Goal: Information Seeking & Learning: Learn about a topic

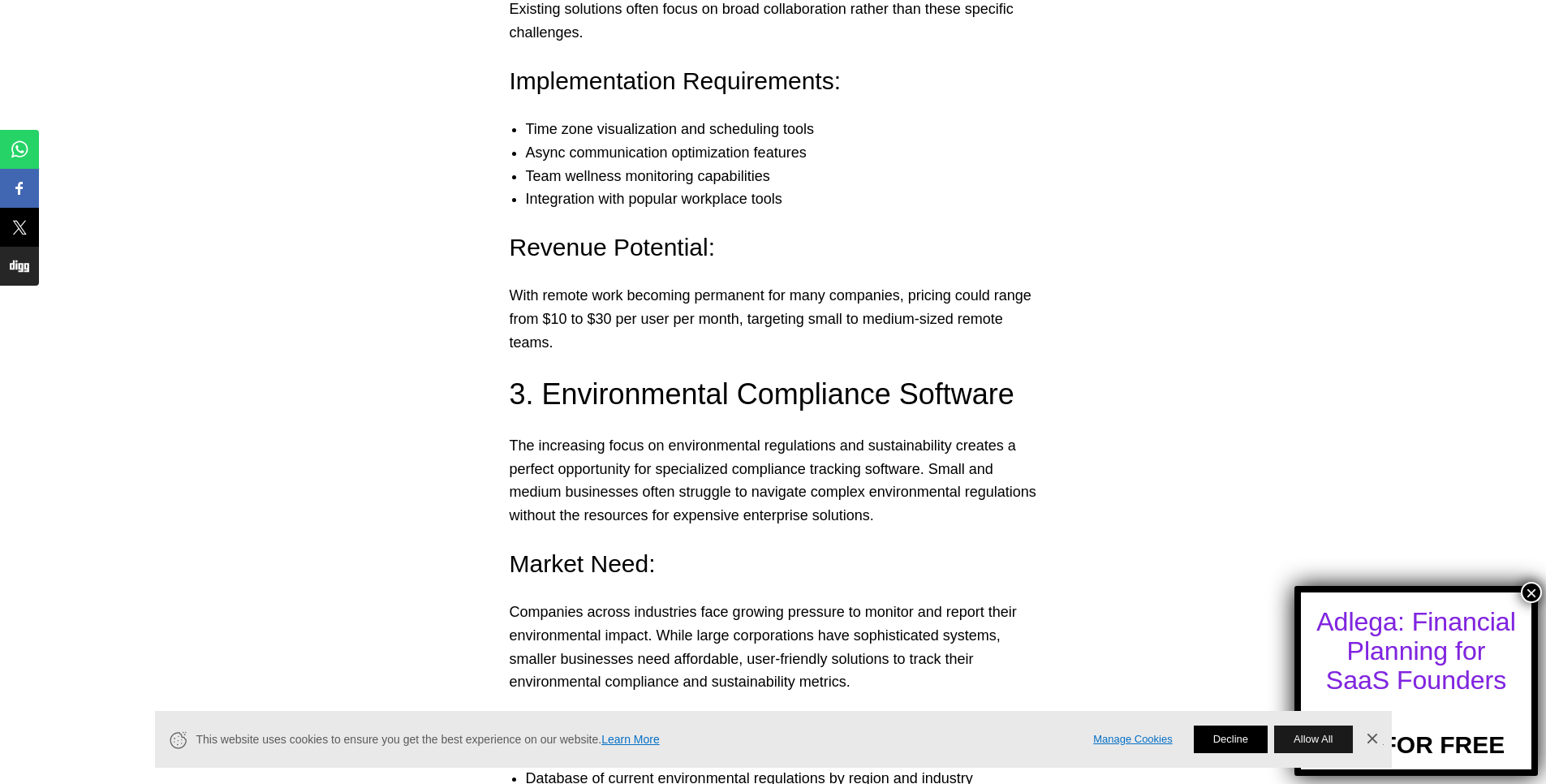
click at [1246, 738] on button "Decline" at bounding box center [1231, 739] width 74 height 28
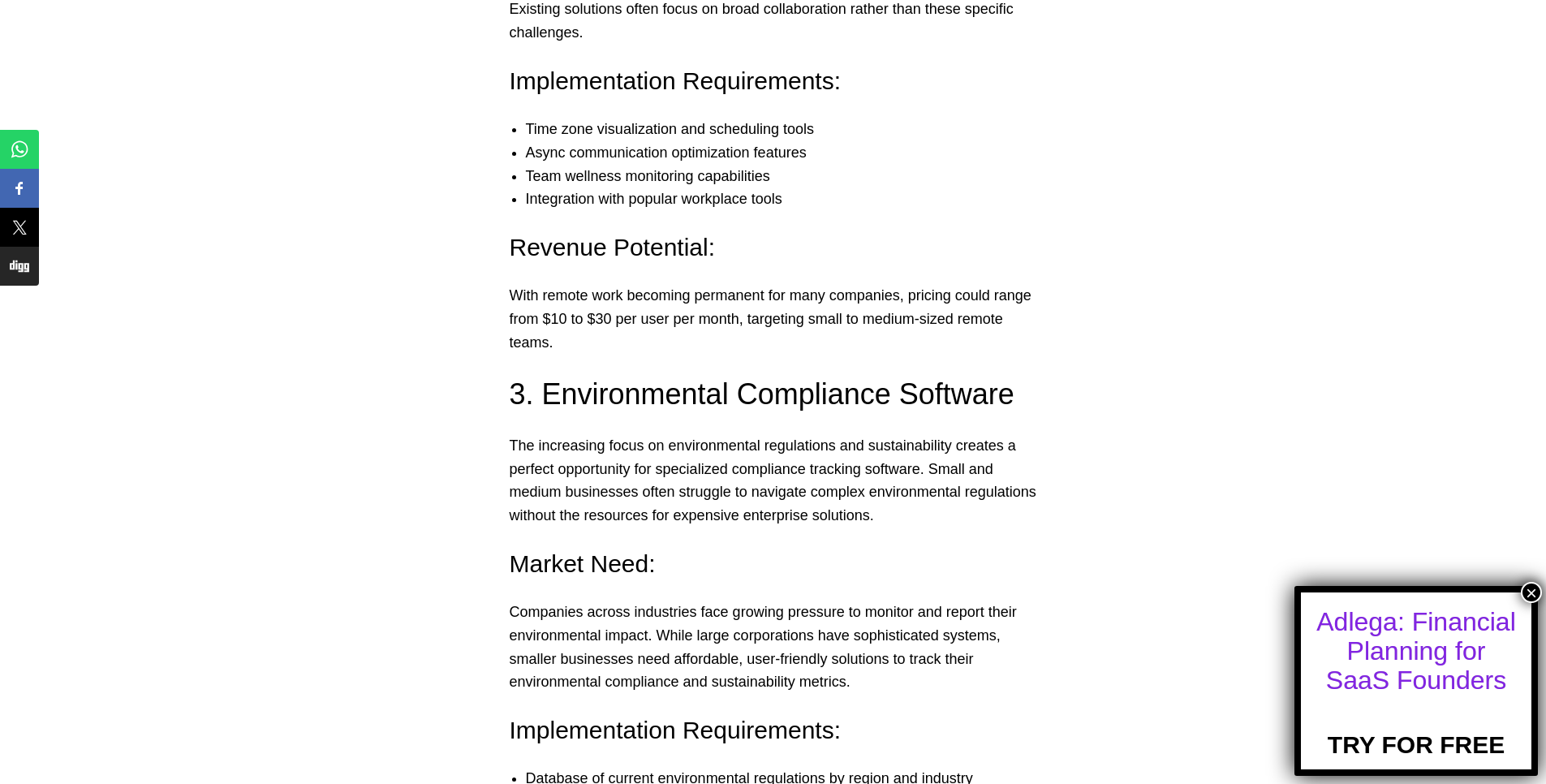
click at [1531, 596] on button "×" at bounding box center [1531, 592] width 21 height 21
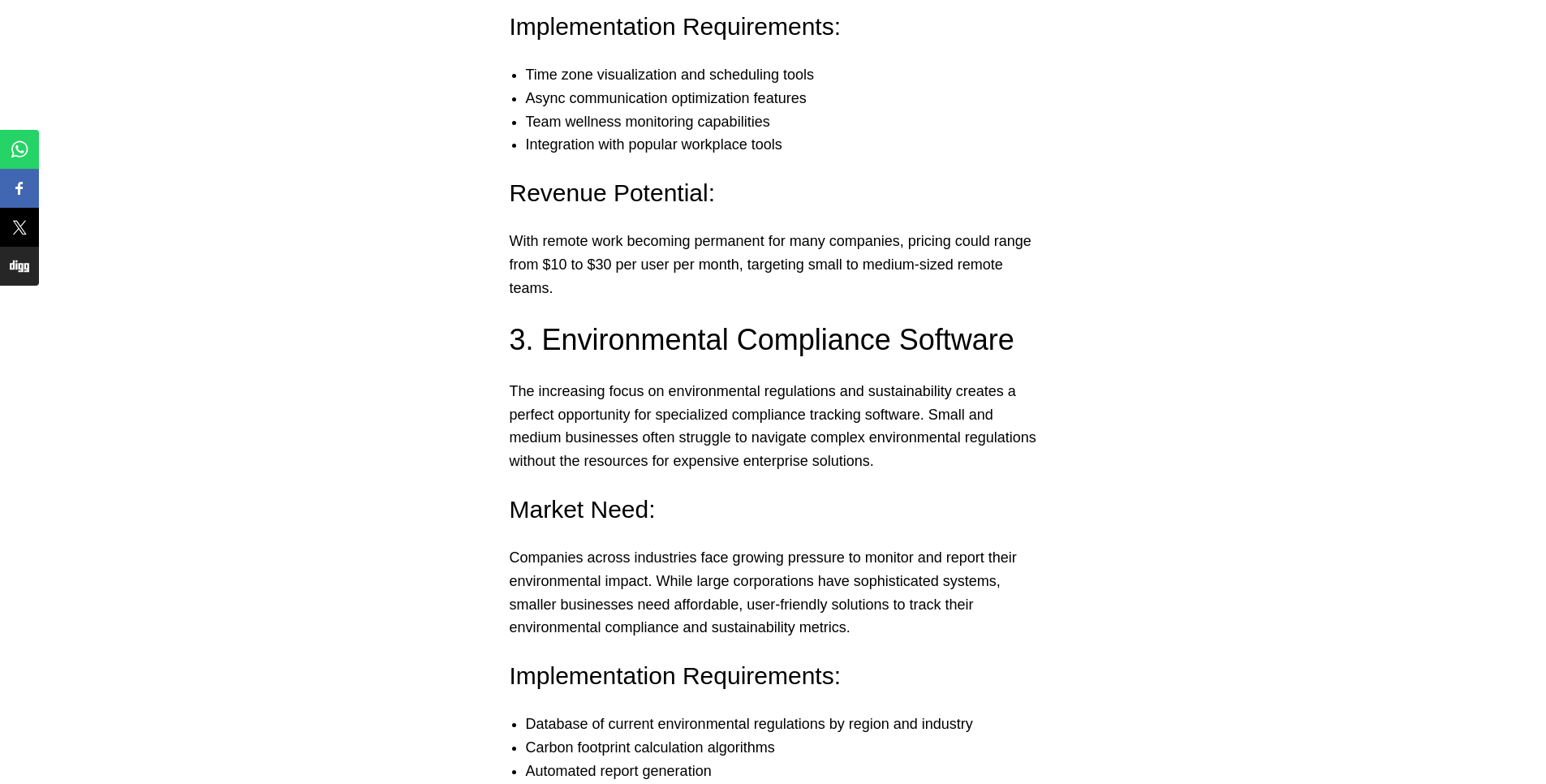
scroll to position [3116, 0]
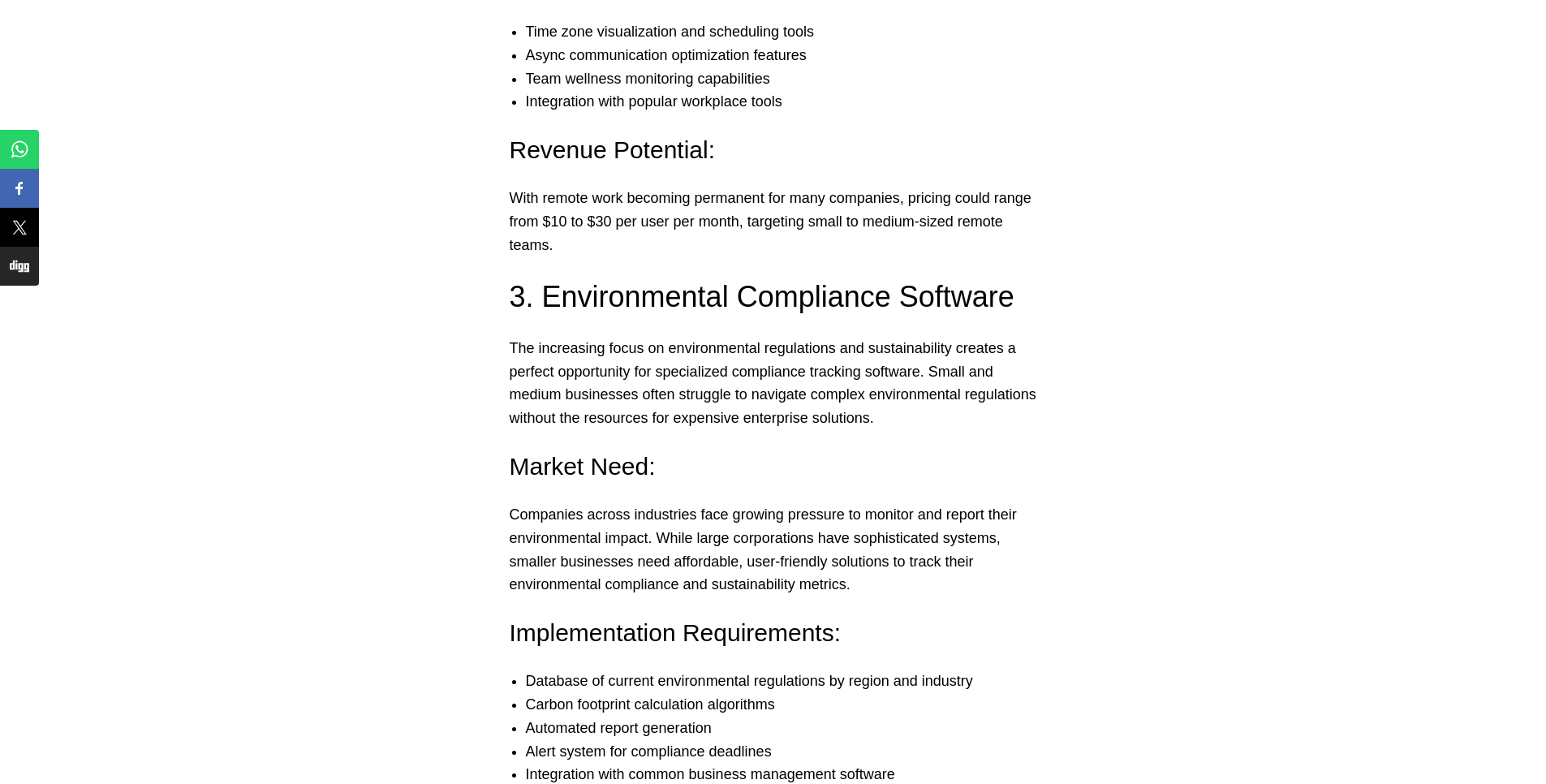
click at [904, 515] on p "Companies across industries face growing pressure to monitor and report their e…" at bounding box center [773, 550] width 527 height 93
click at [904, 545] on p "Companies across industries face growing pressure to monitor and report their e…" at bounding box center [773, 550] width 527 height 93
click at [789, 543] on p "Companies across industries face growing pressure to monitor and report their e…" at bounding box center [773, 550] width 527 height 93
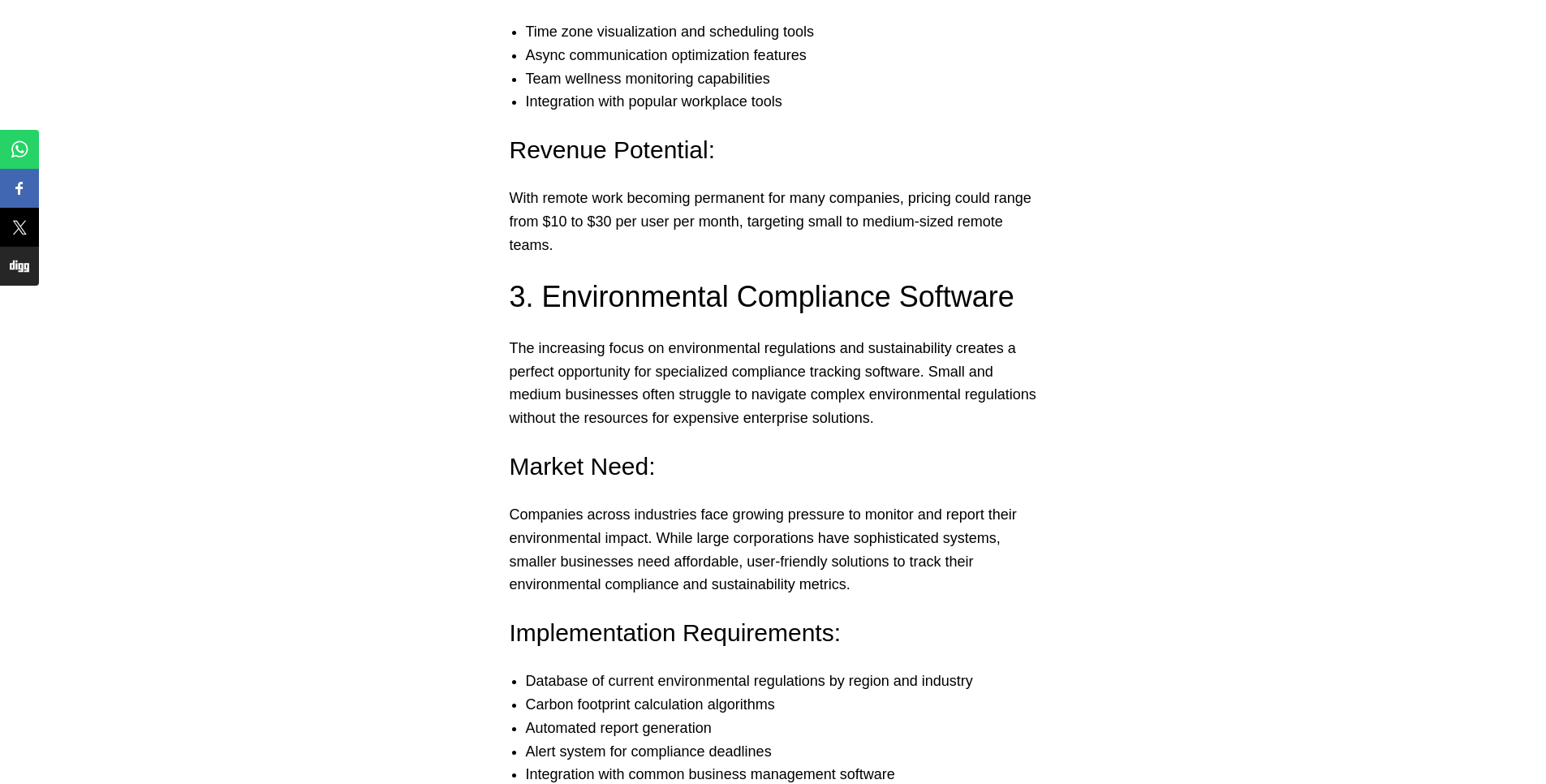
click at [906, 536] on p "Companies across industries face growing pressure to monitor and report their e…" at bounding box center [773, 550] width 527 height 93
click at [822, 535] on p "Companies across industries face growing pressure to monitor and report their e…" at bounding box center [773, 550] width 527 height 93
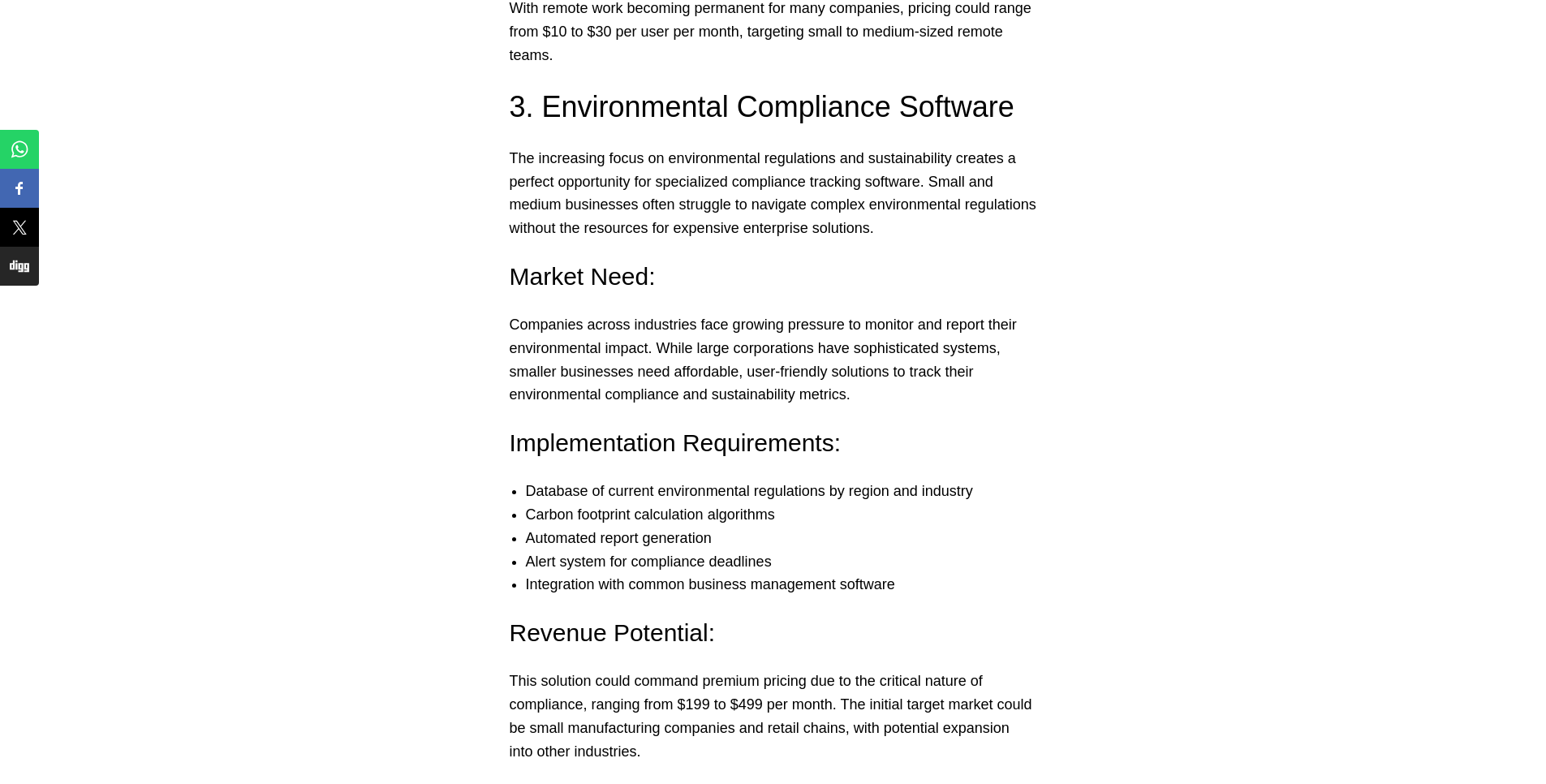
scroll to position [3310, 0]
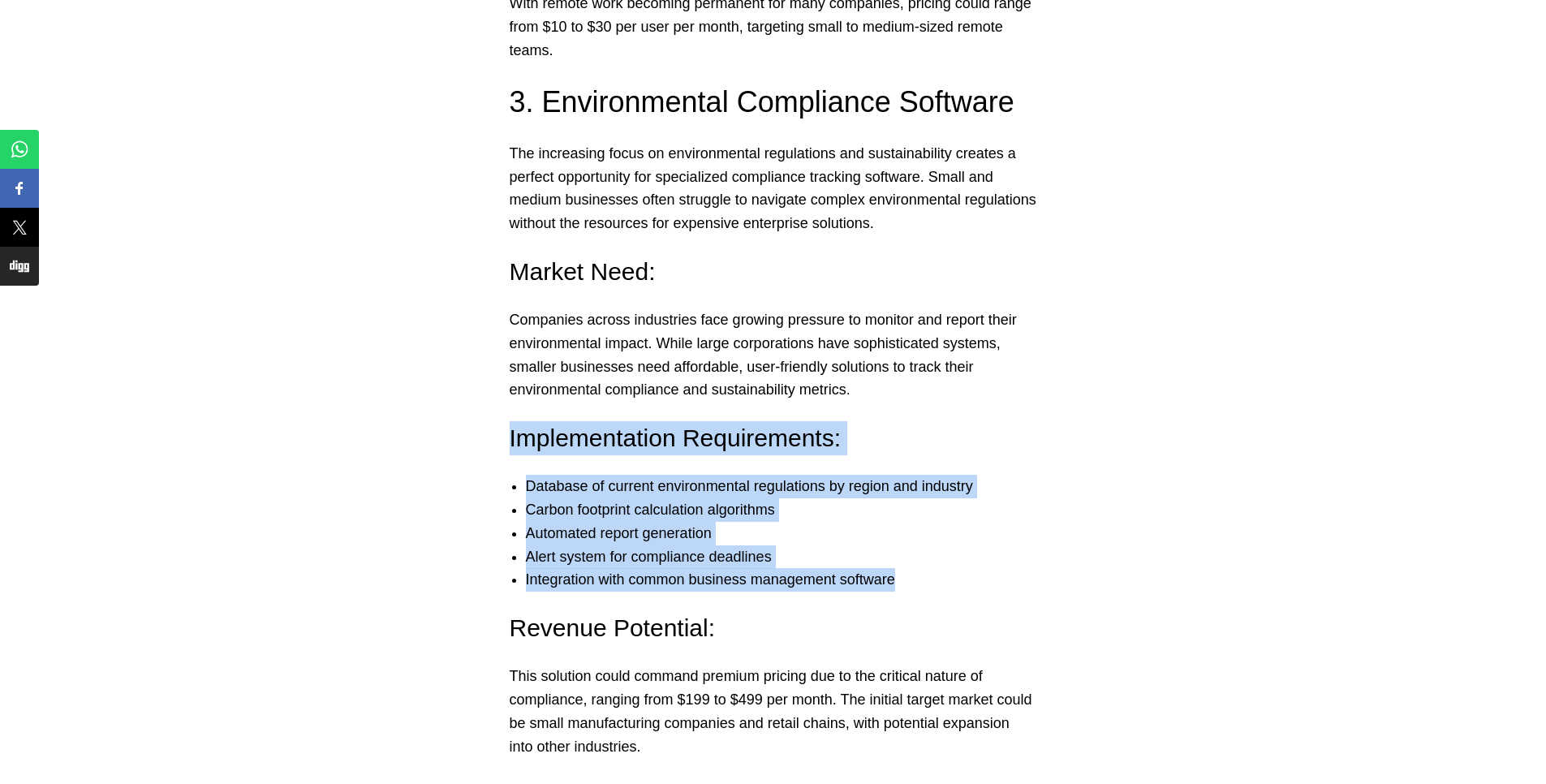
drag, startPoint x: 1007, startPoint y: 591, endPoint x: 436, endPoint y: 438, distance: 591.1
click at [558, 533] on li "Automated report generation" at bounding box center [789, 534] width 527 height 23
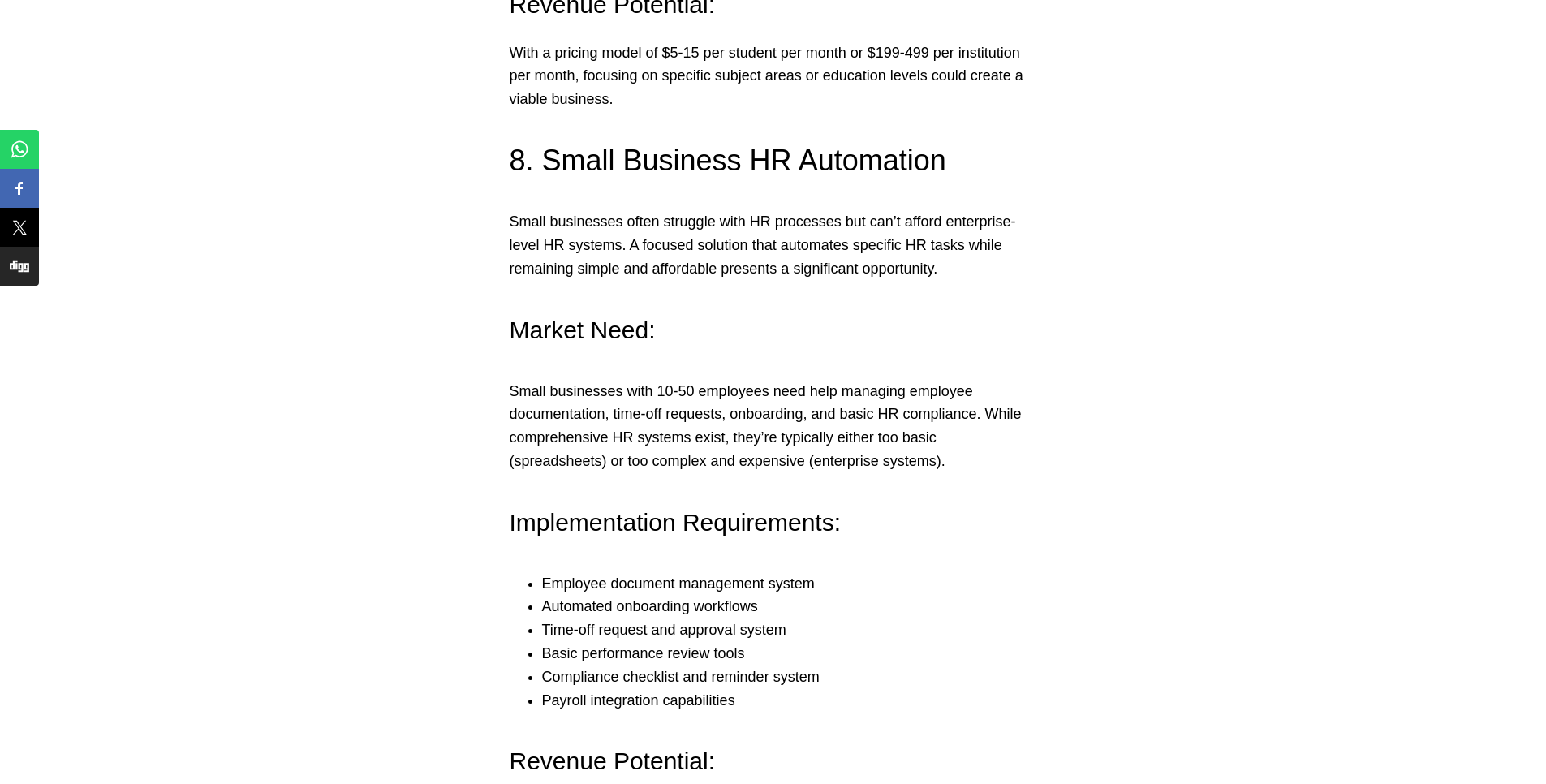
scroll to position [6621, 0]
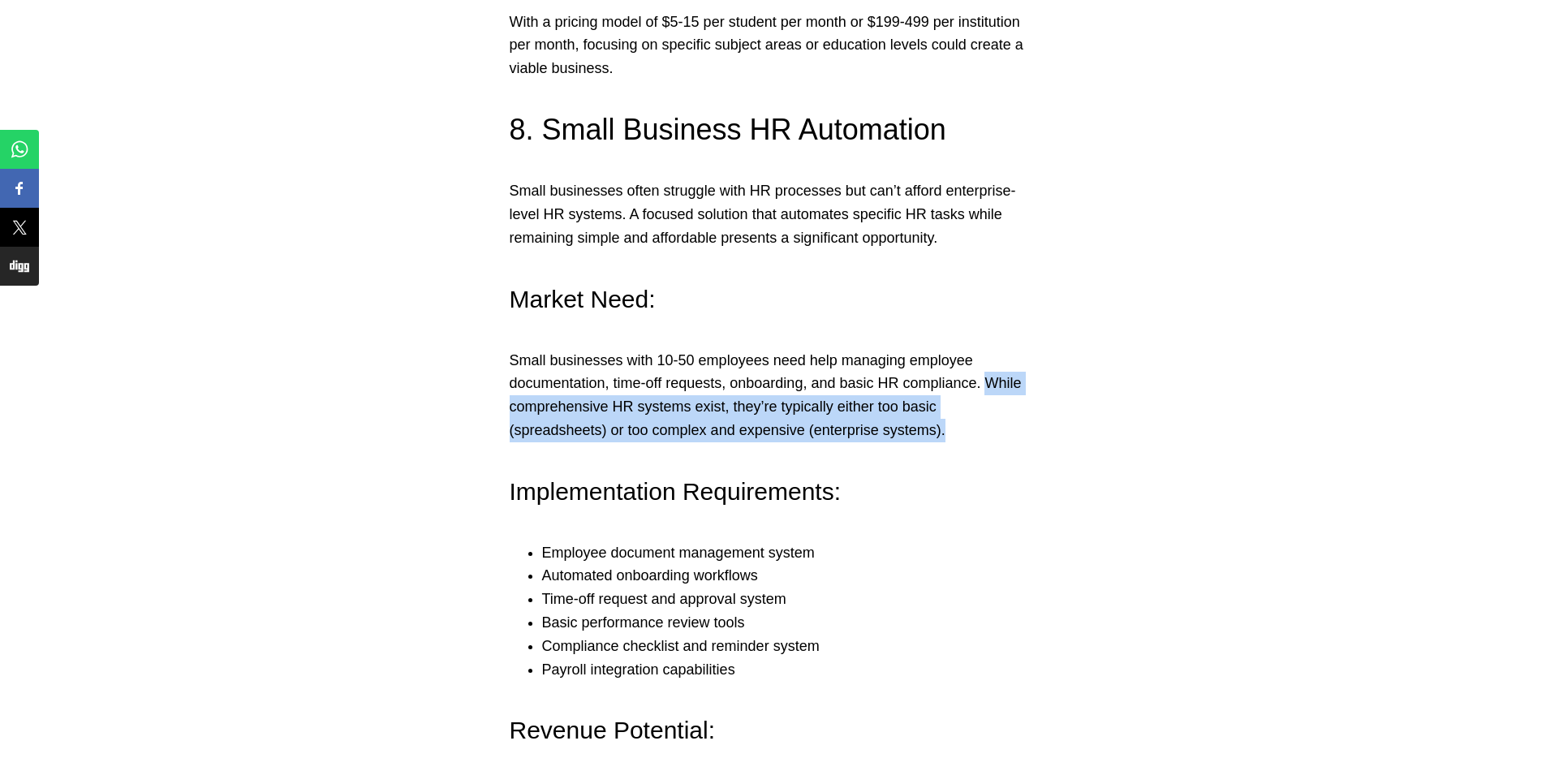
drag, startPoint x: 985, startPoint y: 355, endPoint x: 861, endPoint y: 408, distance: 134.9
click at [861, 408] on p "Small businesses with 10-50 employees need help managing employee documentation…" at bounding box center [773, 395] width 527 height 93
click at [867, 417] on p "Small businesses with 10-50 employees need help managing employee documentation…" at bounding box center [773, 395] width 527 height 93
drag, startPoint x: 863, startPoint y: 417, endPoint x: 837, endPoint y: 390, distance: 37.5
click at [837, 390] on p "Small businesses with 10-50 employees need help managing employee documentation…" at bounding box center [773, 395] width 527 height 93
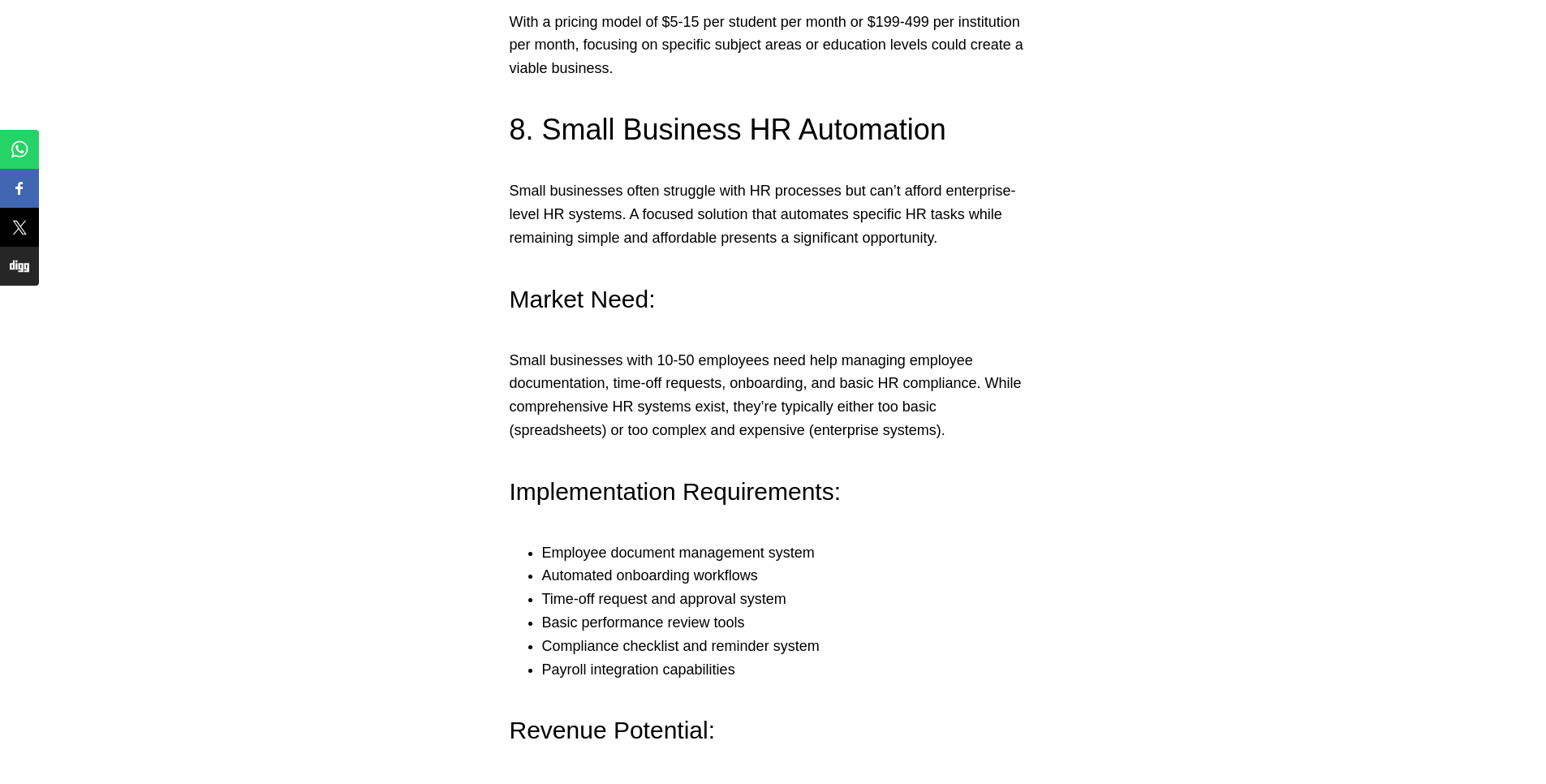
drag, startPoint x: 862, startPoint y: 421, endPoint x: 869, endPoint y: 379, distance: 42.6
click at [870, 409] on p "Small businesses with 10-50 employees need help managing employee documentation…" at bounding box center [773, 395] width 527 height 93
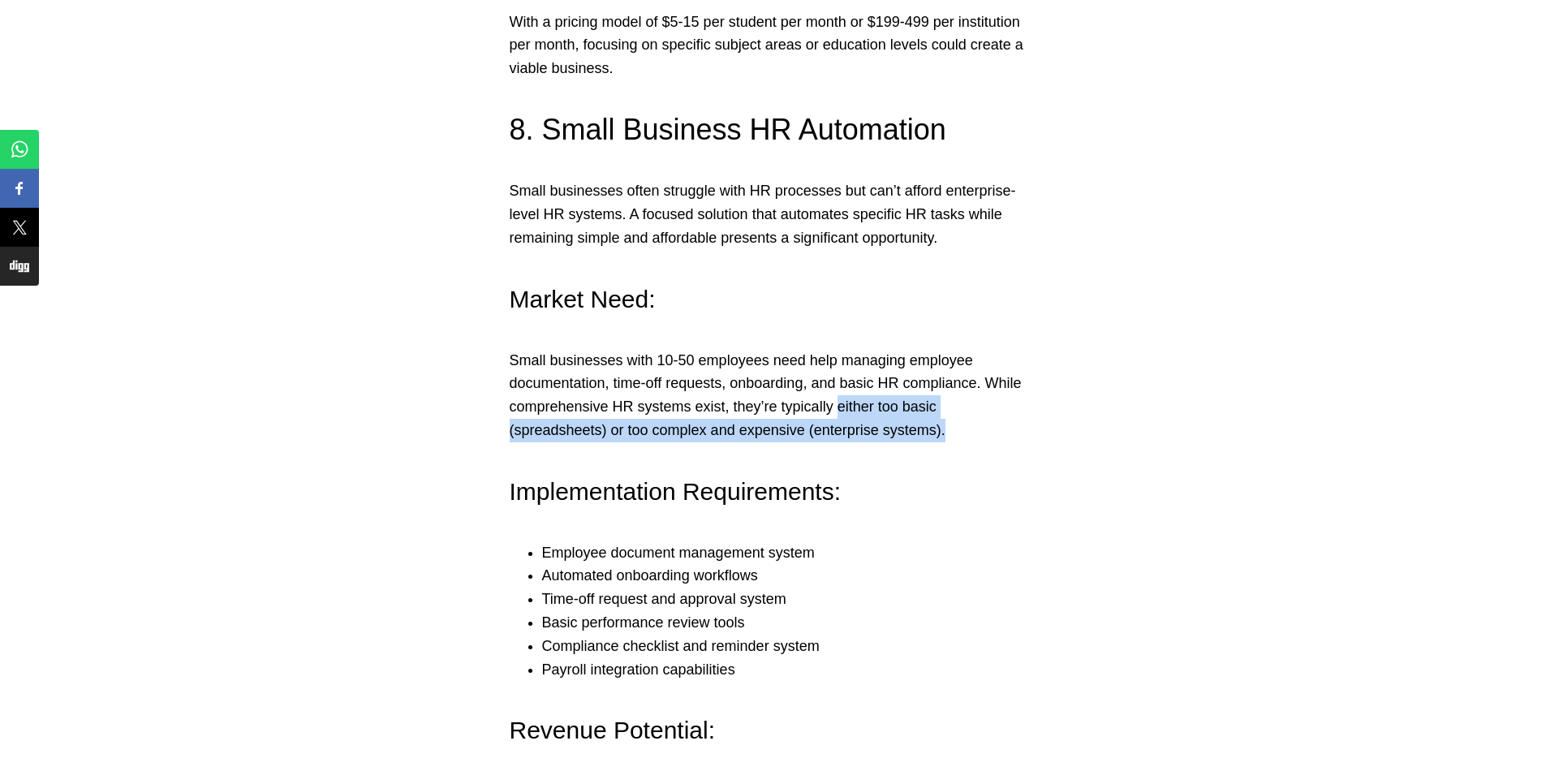
drag, startPoint x: 867, startPoint y: 409, endPoint x: 838, endPoint y: 374, distance: 45.5
click at [838, 374] on p "Small businesses with 10-50 employees need help managing employee documentation…" at bounding box center [773, 395] width 527 height 93
click at [854, 395] on p "Small businesses with 10-50 employees need help managing employee documentation…" at bounding box center [773, 395] width 527 height 93
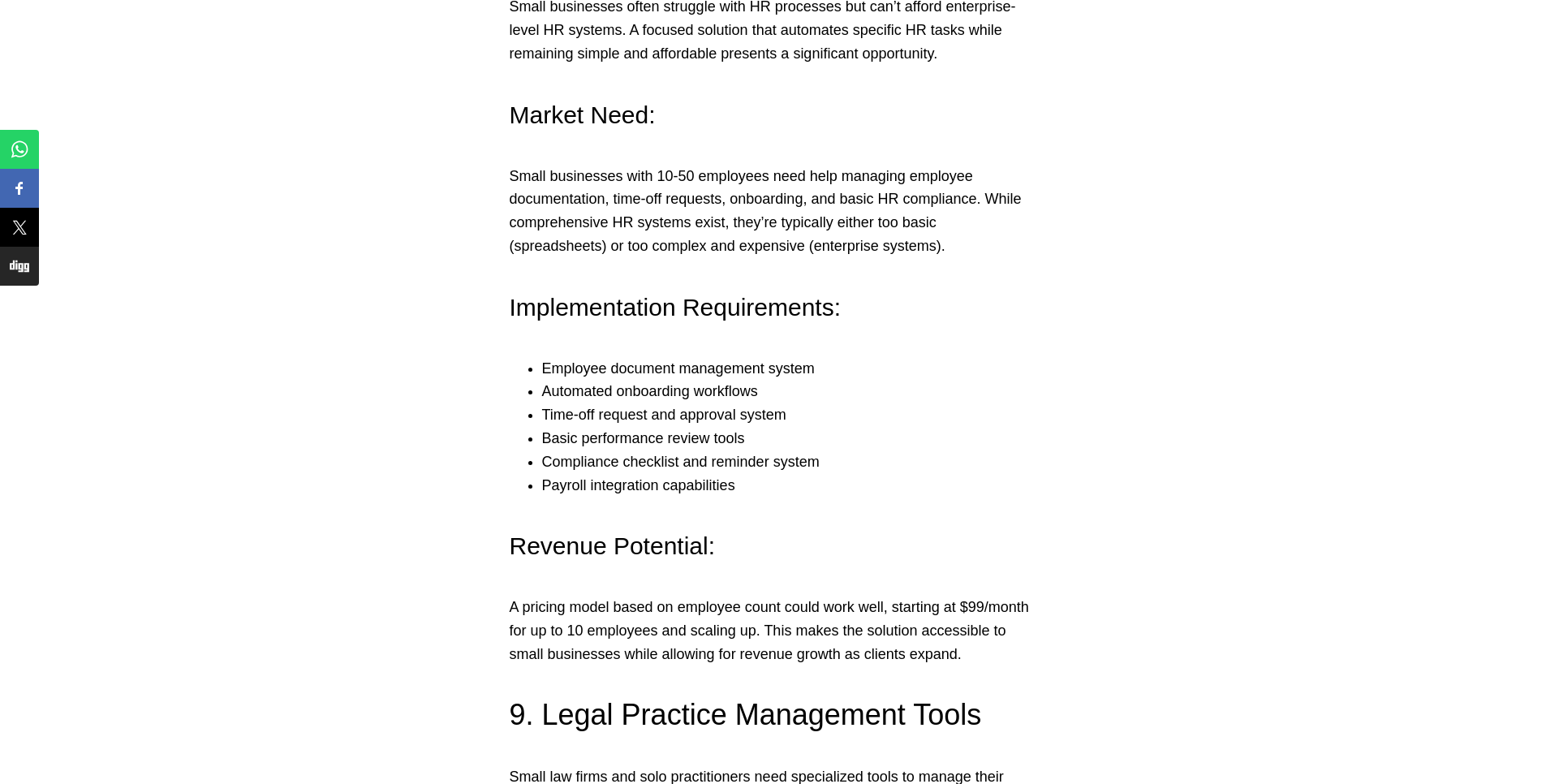
scroll to position [6816, 0]
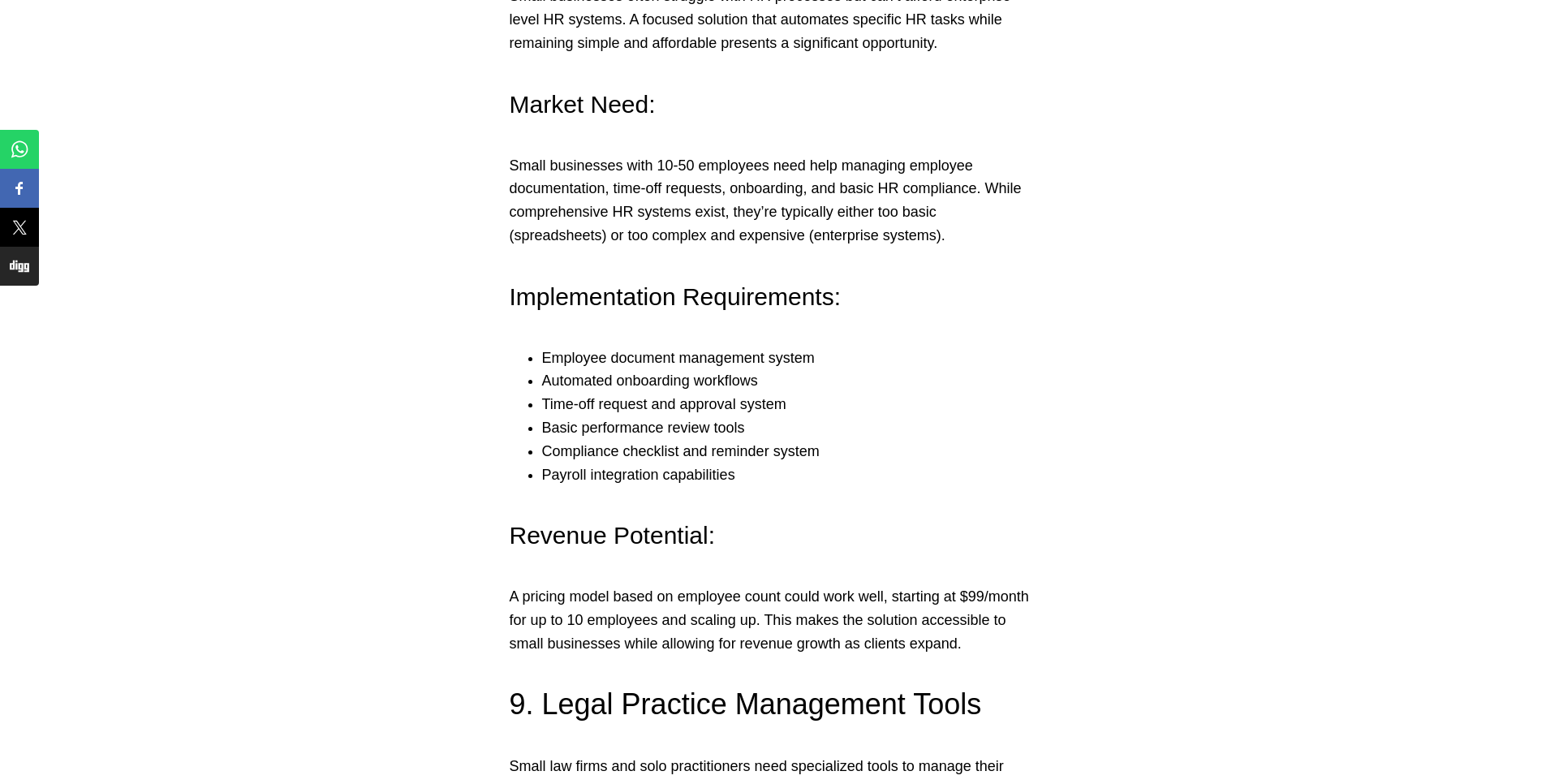
click at [701, 346] on li "Employee document management system" at bounding box center [789, 358] width 495 height 23
click at [692, 393] on li "Time-off request and approval system" at bounding box center [789, 405] width 495 height 23
click at [572, 393] on li "Time-off request and approval system" at bounding box center [789, 405] width 495 height 23
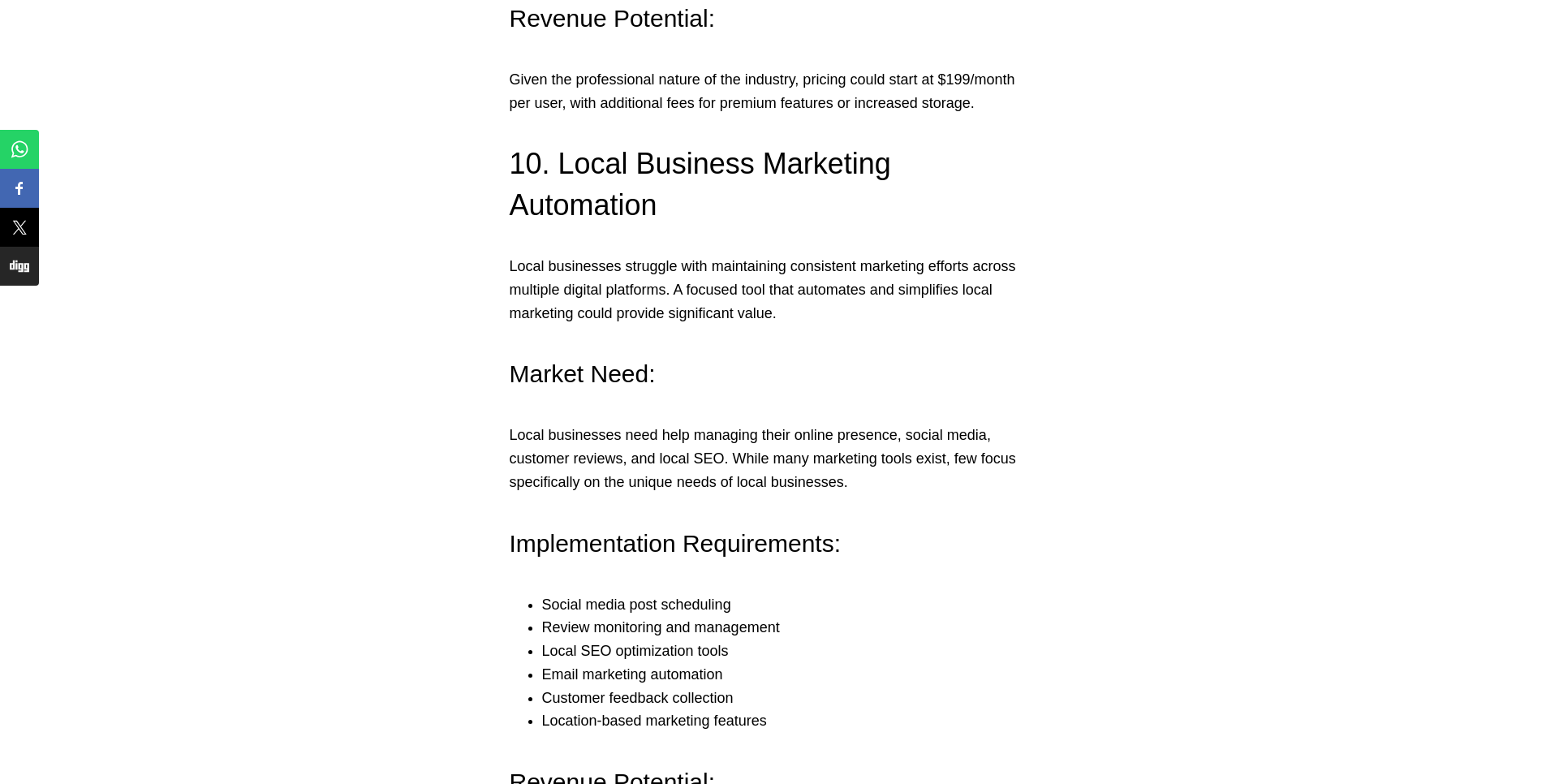
scroll to position [8082, 0]
